Goal: Contribute content: Contribute content

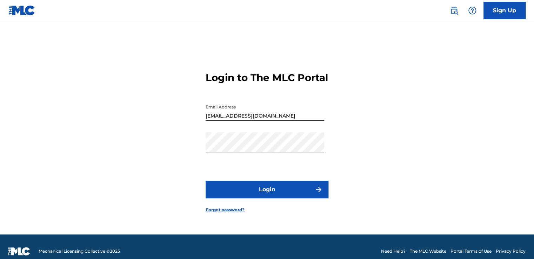
click at [268, 194] on button "Login" at bounding box center [267, 190] width 123 height 18
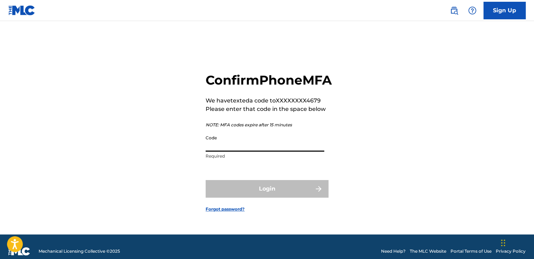
click at [247, 150] on input "Code" at bounding box center [265, 142] width 119 height 20
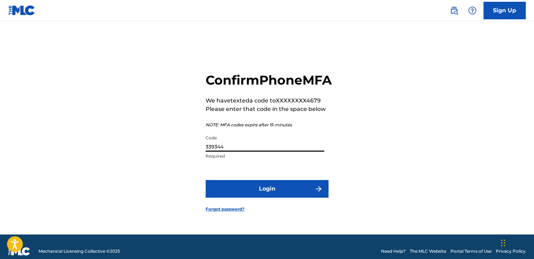
type input "339344"
click at [206, 180] on button "Login" at bounding box center [267, 189] width 123 height 18
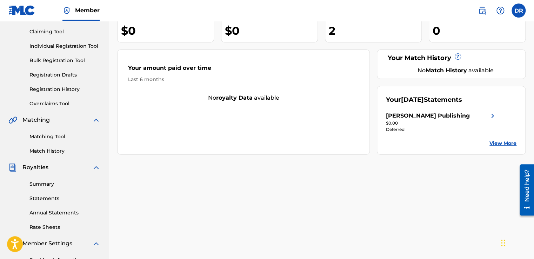
scroll to position [73, 0]
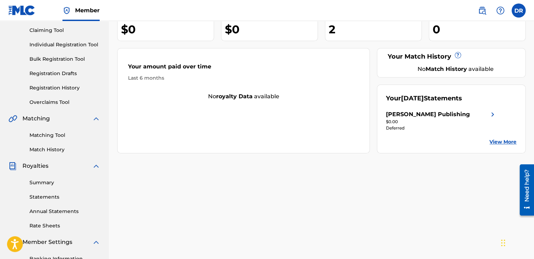
click at [47, 198] on link "Statements" at bounding box center [64, 196] width 71 height 7
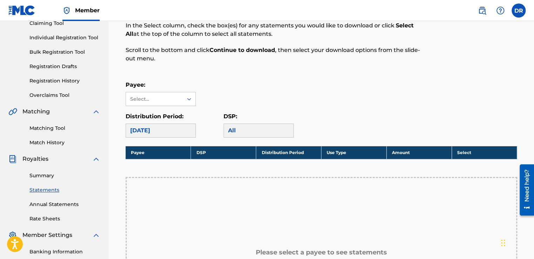
scroll to position [80, 0]
click at [185, 102] on div at bounding box center [189, 99] width 13 height 13
click at [150, 116] on div "[PERSON_NAME] Publishing" at bounding box center [160, 119] width 69 height 26
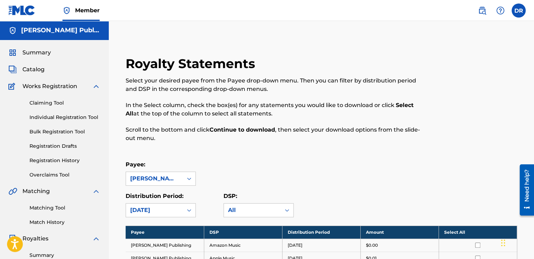
scroll to position [0, 0]
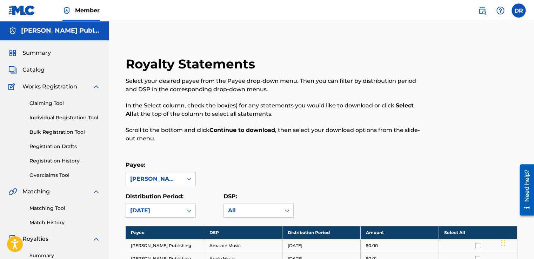
click at [75, 119] on link "Individual Registration Tool" at bounding box center [64, 117] width 71 height 7
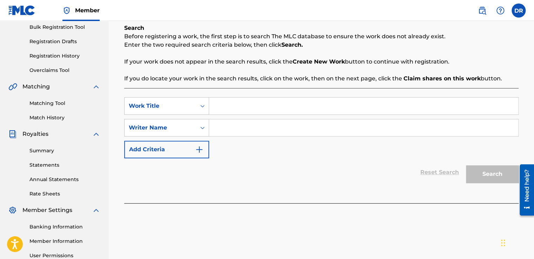
scroll to position [105, 0]
click at [230, 108] on input "Search Form" at bounding box center [363, 105] width 309 height 17
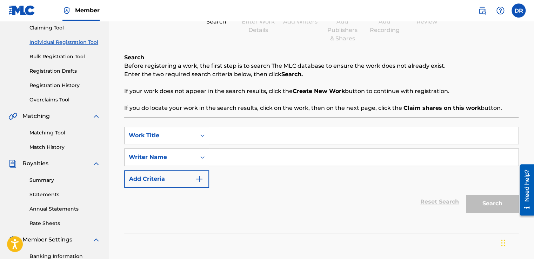
scroll to position [81, 0]
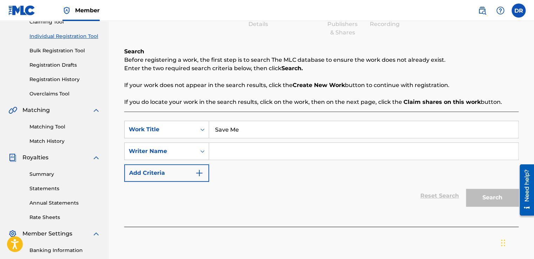
type input "Save Me"
click at [239, 152] on input "Search Form" at bounding box center [363, 151] width 309 height 17
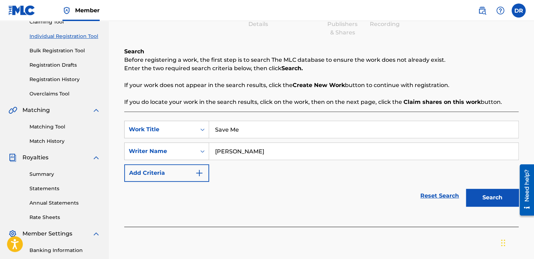
click at [491, 204] on button "Search" at bounding box center [492, 198] width 53 height 18
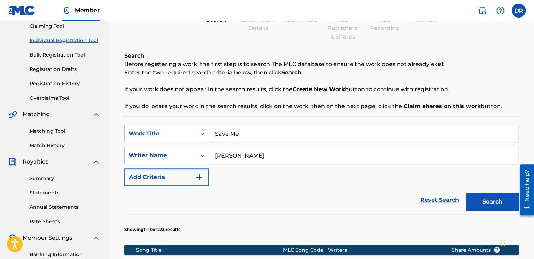
scroll to position [74, 0]
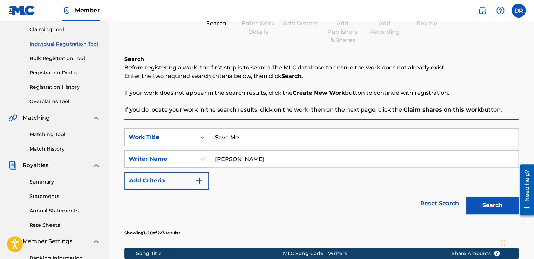
click at [265, 161] on input "[PERSON_NAME]" at bounding box center [363, 159] width 309 height 17
type input "[PERSON_NAME]"
click at [481, 198] on button "Search" at bounding box center [492, 206] width 53 height 18
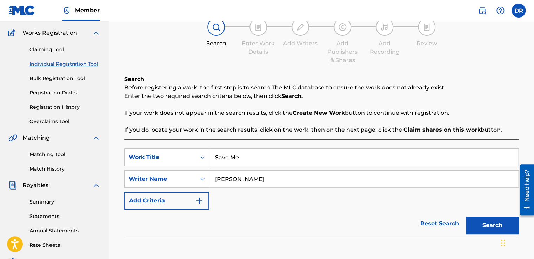
scroll to position [49, 0]
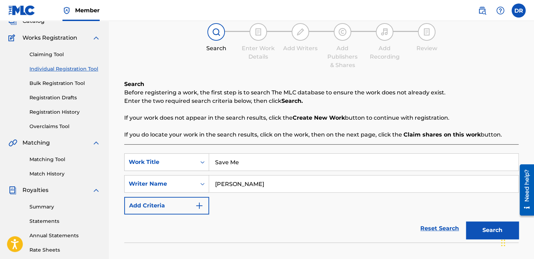
click at [269, 183] on input "[PERSON_NAME]" at bounding box center [363, 183] width 309 height 17
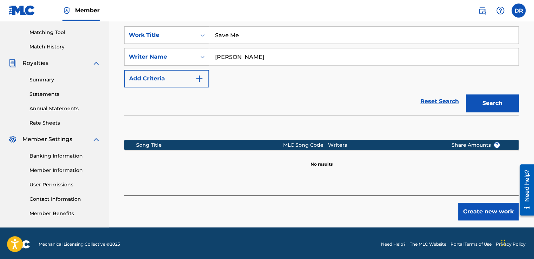
scroll to position [178, 0]
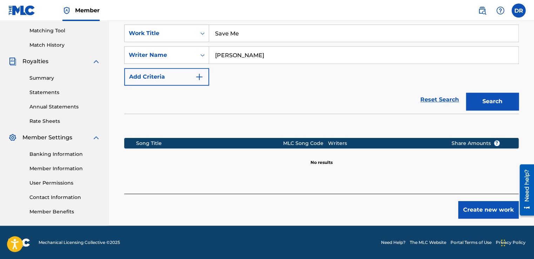
click at [481, 208] on button "Create new work" at bounding box center [488, 210] width 60 height 18
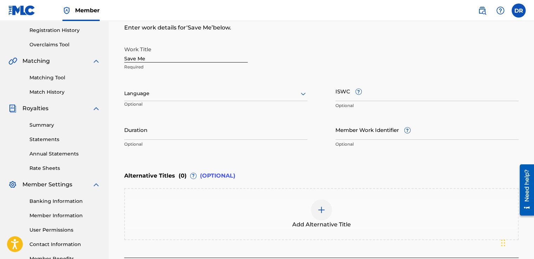
scroll to position [131, 0]
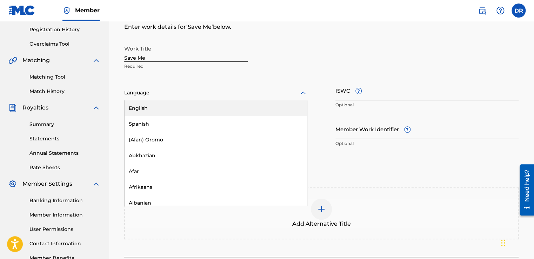
click at [239, 90] on div at bounding box center [215, 92] width 183 height 9
click at [149, 105] on div "English" at bounding box center [216, 108] width 182 height 16
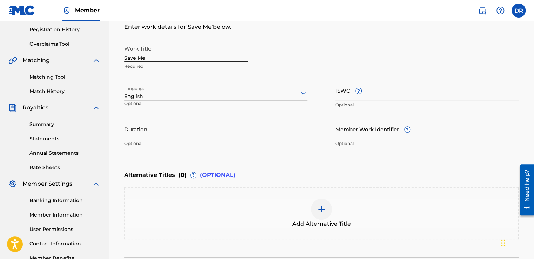
click at [189, 136] on input "Duration" at bounding box center [215, 129] width 183 height 20
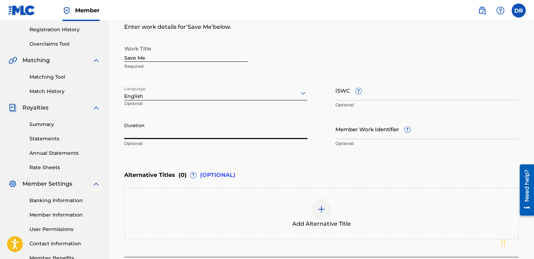
type input "3"
type input "03:07"
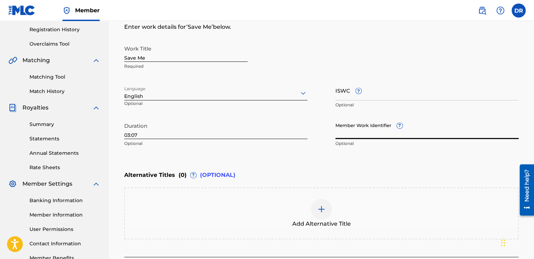
click at [414, 135] on input "Member Work Identifier ?" at bounding box center [426, 129] width 183 height 20
click at [367, 96] on input "ISWC ?" at bounding box center [426, 90] width 183 height 20
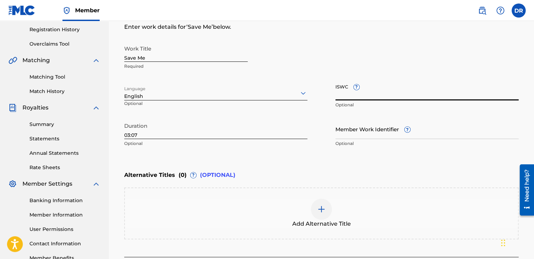
paste input "T-332.682.039-3"
type input "T-332.682.039-3"
click at [354, 135] on input "Member Work Identifier ?" at bounding box center [426, 129] width 183 height 20
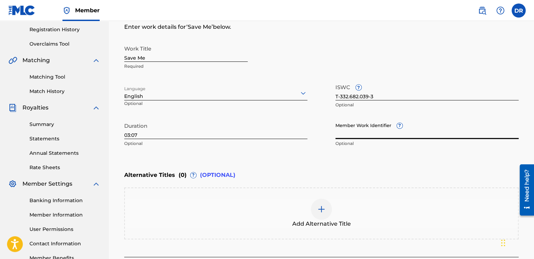
paste input "73229197"
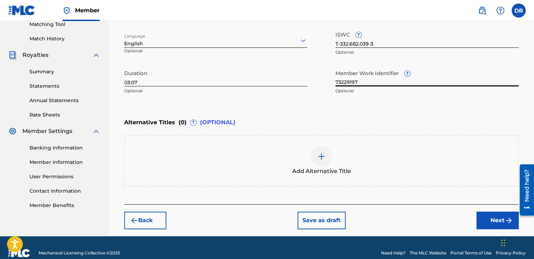
scroll to position [194, 0]
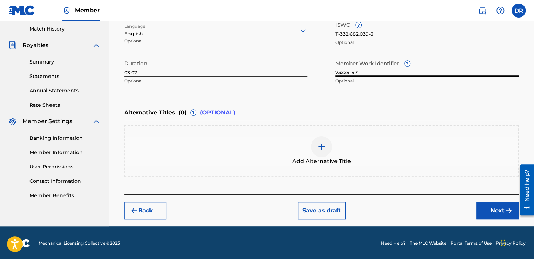
type input "73229197"
click at [499, 211] on button "Next" at bounding box center [498, 211] width 42 height 18
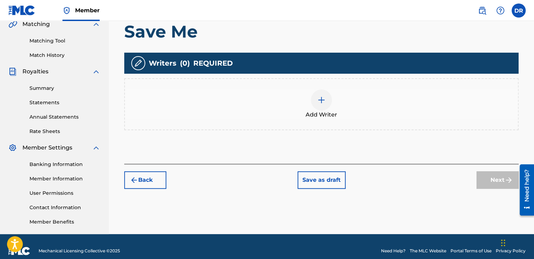
scroll to position [168, 0]
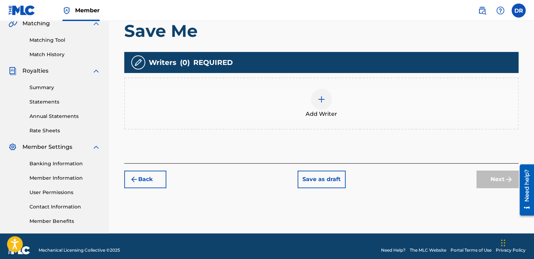
click at [322, 96] on img at bounding box center [321, 99] width 8 height 8
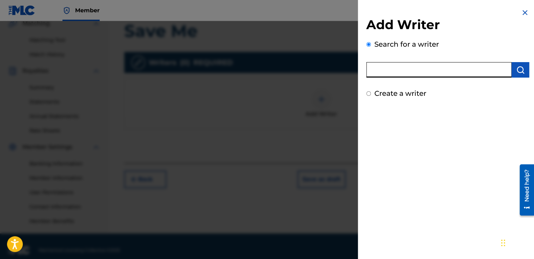
click at [402, 71] on input "text" at bounding box center [438, 69] width 145 height 15
type input "00800286666"
click at [519, 66] on img "submit" at bounding box center [520, 70] width 8 height 8
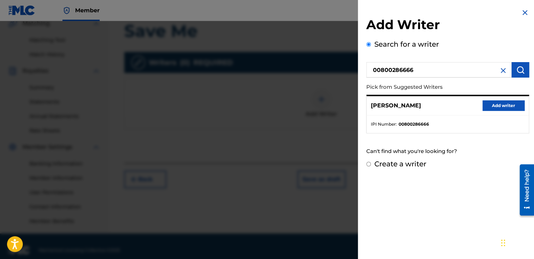
click at [500, 104] on button "Add writer" at bounding box center [503, 105] width 42 height 11
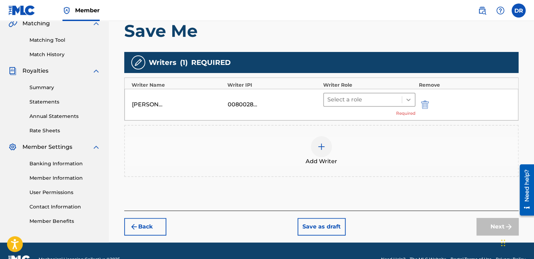
click at [408, 100] on icon at bounding box center [408, 100] width 4 height 2
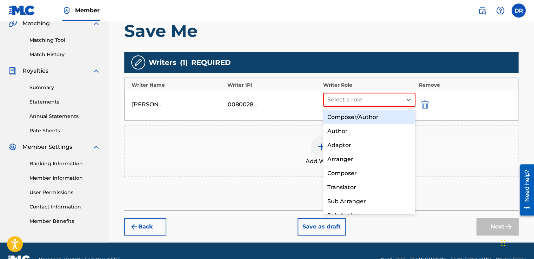
click at [366, 120] on div "Composer/Author" at bounding box center [369, 117] width 92 height 14
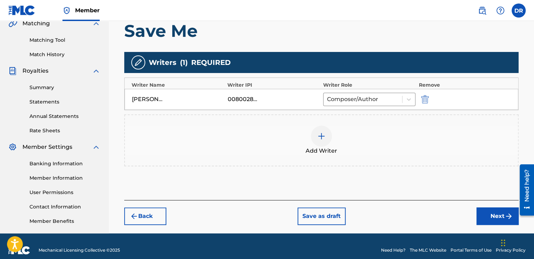
click at [494, 215] on button "Next" at bounding box center [498, 216] width 42 height 18
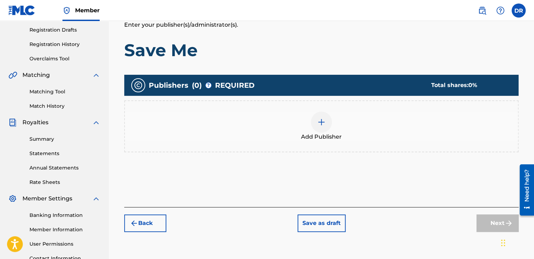
scroll to position [117, 0]
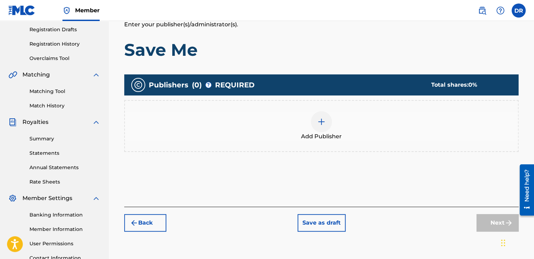
click at [322, 121] on img at bounding box center [321, 122] width 8 height 8
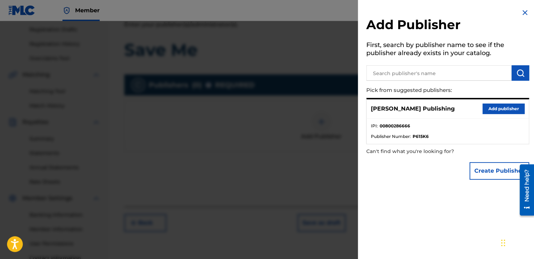
click at [503, 106] on button "Add publisher" at bounding box center [503, 109] width 42 height 11
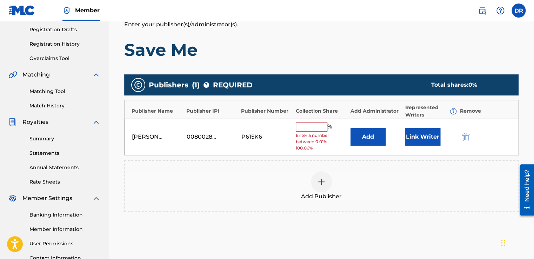
click at [317, 127] on input "text" at bounding box center [312, 126] width 32 height 9
type input "100"
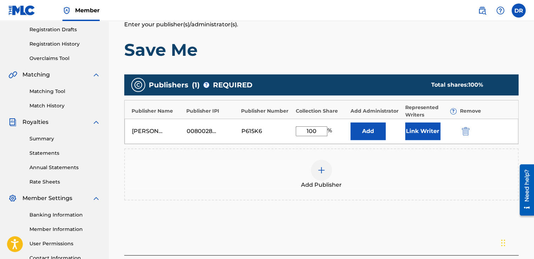
click at [429, 131] on button "Link Writer" at bounding box center [422, 131] width 35 height 18
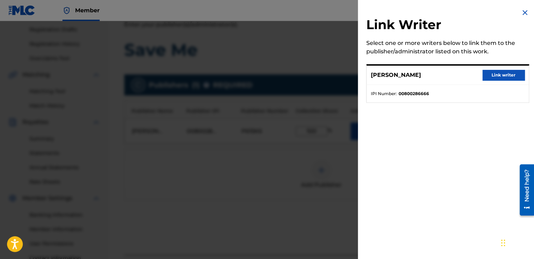
click at [501, 75] on button "Link writer" at bounding box center [503, 75] width 42 height 11
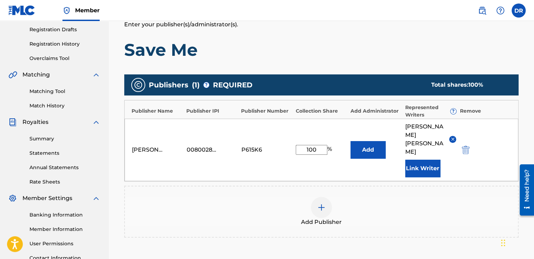
click at [373, 143] on button "Add" at bounding box center [368, 150] width 35 height 18
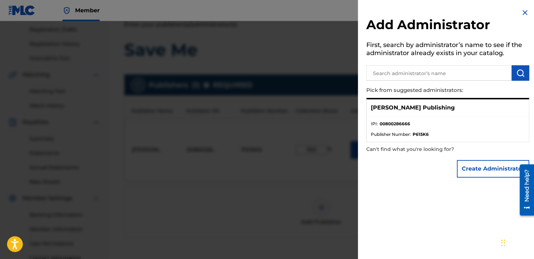
click at [434, 111] on p "[PERSON_NAME] Publishing" at bounding box center [413, 108] width 84 height 8
click at [415, 72] on input "text" at bounding box center [438, 72] width 145 height 15
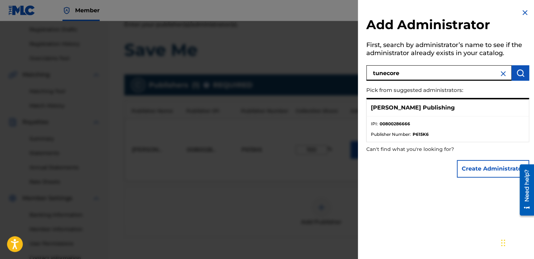
type input "tunecore"
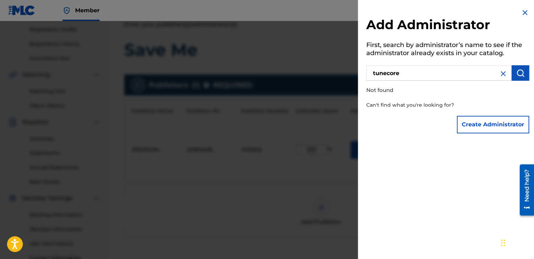
click at [502, 75] on img at bounding box center [503, 73] width 8 height 8
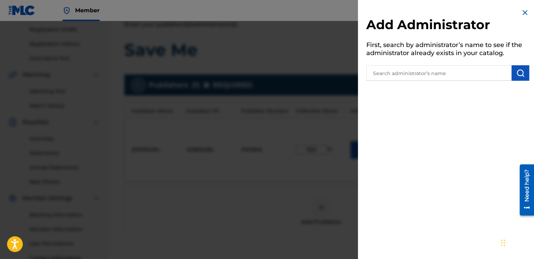
click at [523, 11] on img at bounding box center [525, 12] width 8 height 8
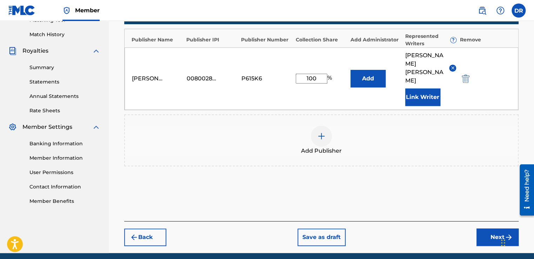
scroll to position [198, 0]
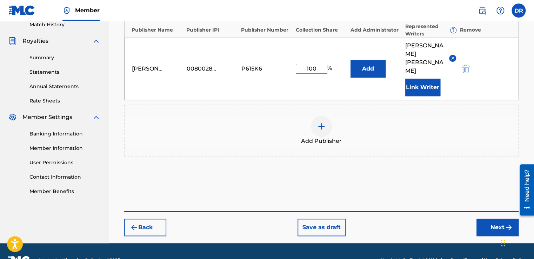
click at [497, 219] on button "Next" at bounding box center [498, 228] width 42 height 18
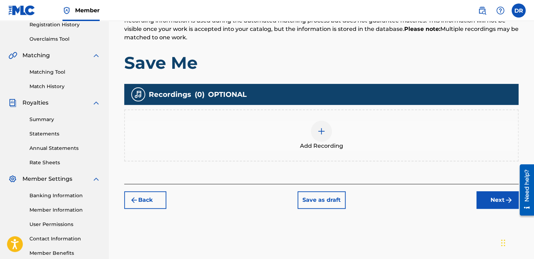
scroll to position [137, 0]
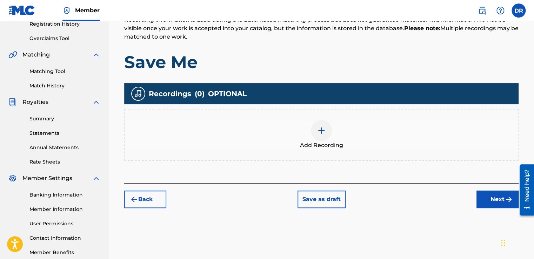
click at [322, 131] on img at bounding box center [321, 130] width 8 height 8
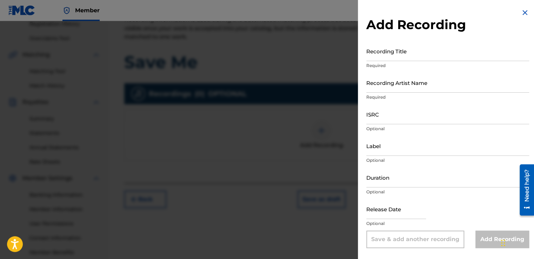
click at [413, 54] on input "Recording Title" at bounding box center [447, 51] width 163 height 20
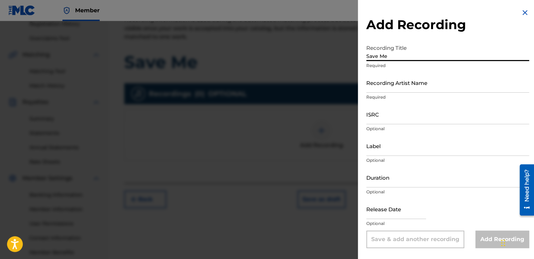
type input "Save Me"
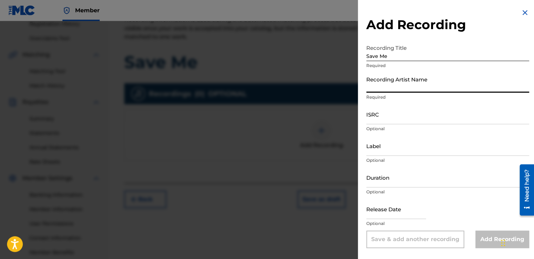
click at [405, 86] on input "Recording Artist Name" at bounding box center [447, 83] width 163 height 20
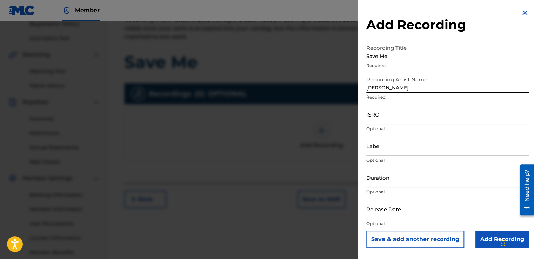
type input "[PERSON_NAME]"
click at [375, 120] on input "ISRC" at bounding box center [447, 114] width 163 height 20
paste input "TCAJS2597104"
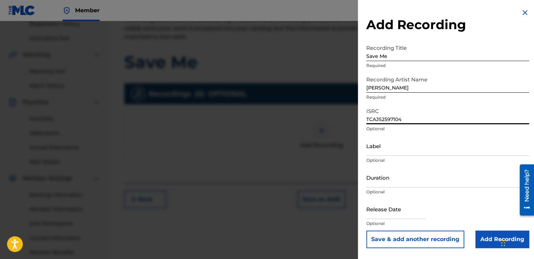
type input "TCAJS2597104"
click at [397, 183] on input "Duration" at bounding box center [447, 177] width 163 height 20
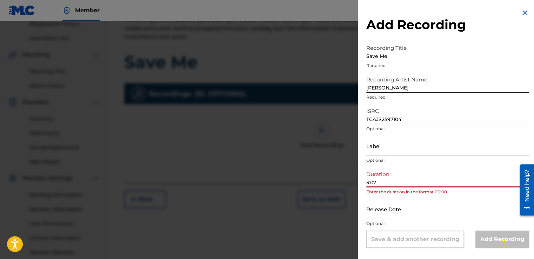
click at [366, 181] on input "3:07" at bounding box center [447, 177] width 163 height 20
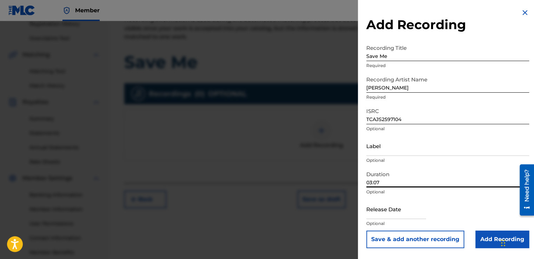
scroll to position [176, 0]
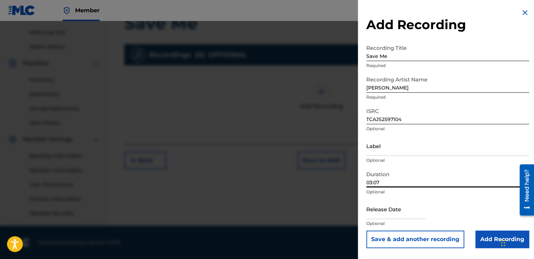
type input "03:07"
click at [405, 213] on input "text" at bounding box center [396, 209] width 60 height 20
select select "7"
select select "2025"
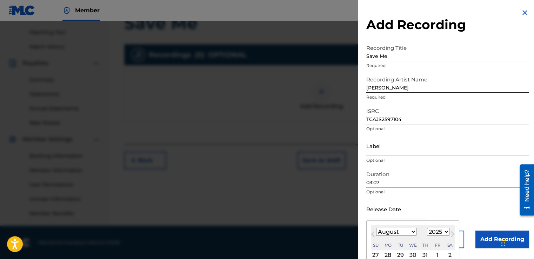
click at [405, 213] on input "text" at bounding box center [396, 209] width 60 height 20
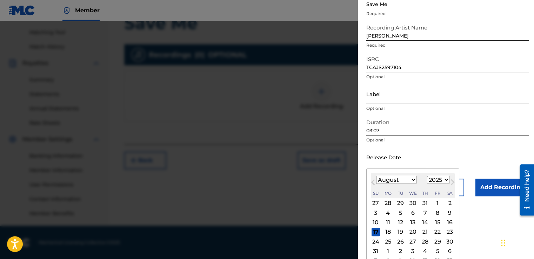
scroll to position [62, 0]
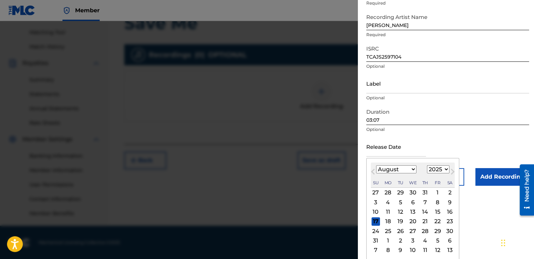
click at [411, 171] on select "January February March April May June July August September October November De…" at bounding box center [396, 169] width 40 height 8
select select "6"
click at [376, 173] on select "January February March April May June July August September October November De…" at bounding box center [396, 169] width 40 height 8
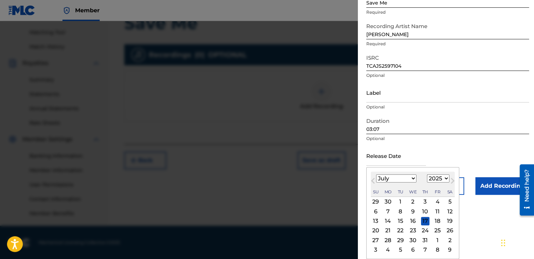
scroll to position [53, 0]
click at [423, 211] on div "10" at bounding box center [425, 211] width 8 height 8
type input "[DATE]"
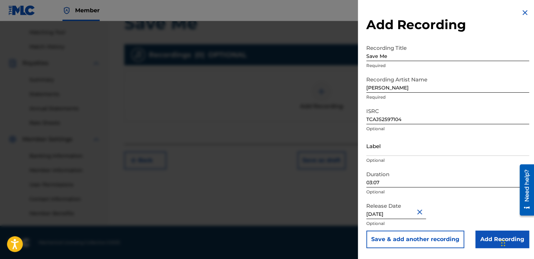
click at [481, 238] on input "Add Recording" at bounding box center [502, 240] width 54 height 18
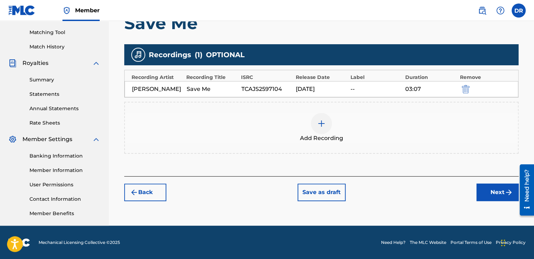
click at [326, 124] on div at bounding box center [321, 123] width 21 height 21
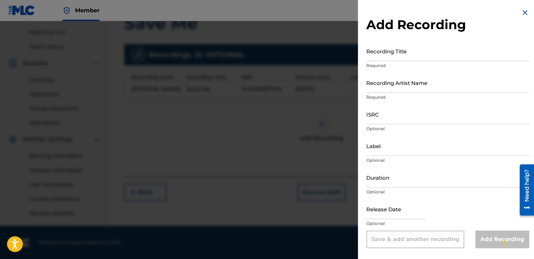
click at [523, 13] on img at bounding box center [525, 12] width 8 height 8
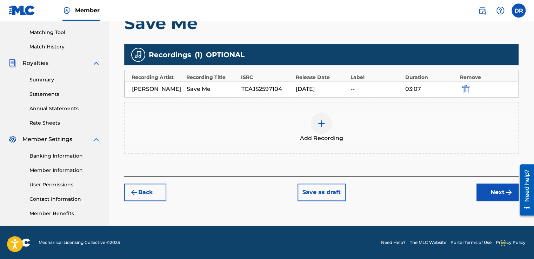
click at [495, 193] on button "Next" at bounding box center [498, 193] width 42 height 18
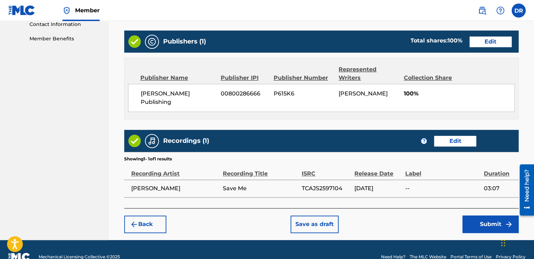
scroll to position [356, 0]
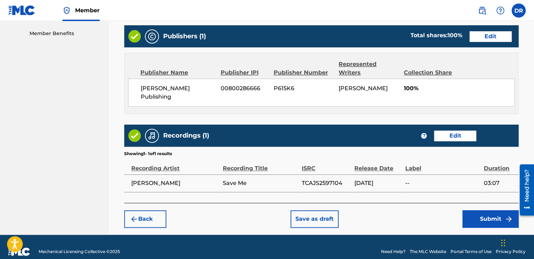
click at [499, 211] on button "Submit" at bounding box center [490, 219] width 56 height 18
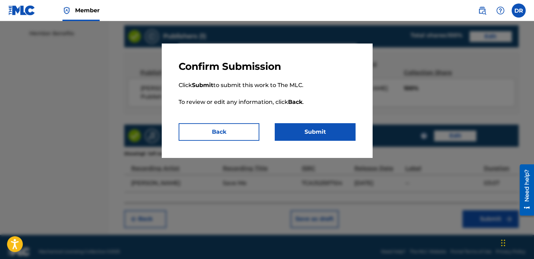
click at [312, 133] on button "Submit" at bounding box center [315, 132] width 81 height 18
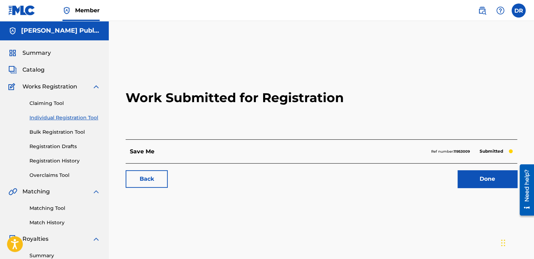
click at [41, 71] on span "Catalog" at bounding box center [33, 70] width 22 height 8
